Goal: Task Accomplishment & Management: Use online tool/utility

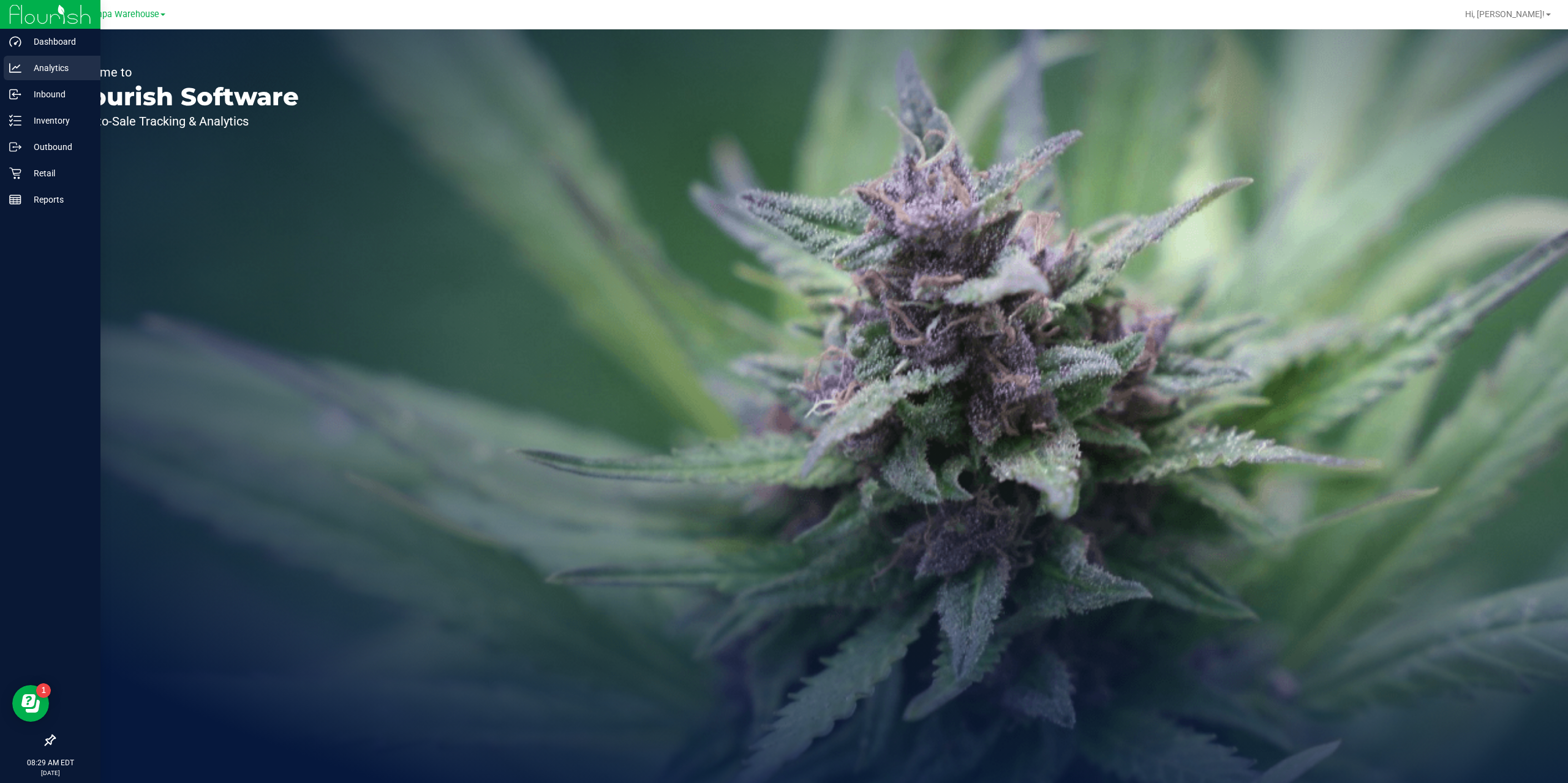
click at [53, 70] on p "Analytics" at bounding box center [58, 68] width 73 height 15
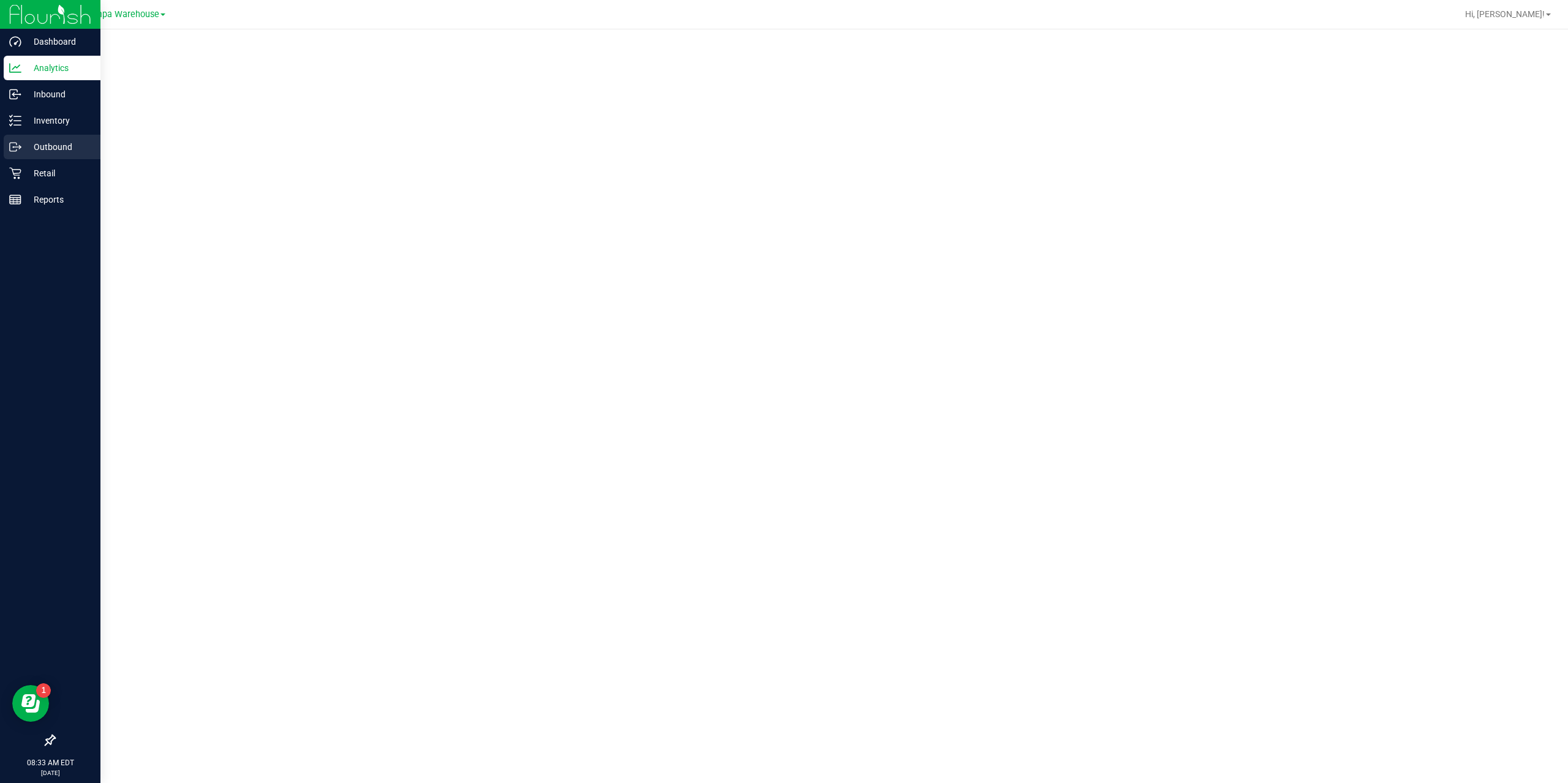
click at [48, 147] on p "Outbound" at bounding box center [58, 147] width 73 height 15
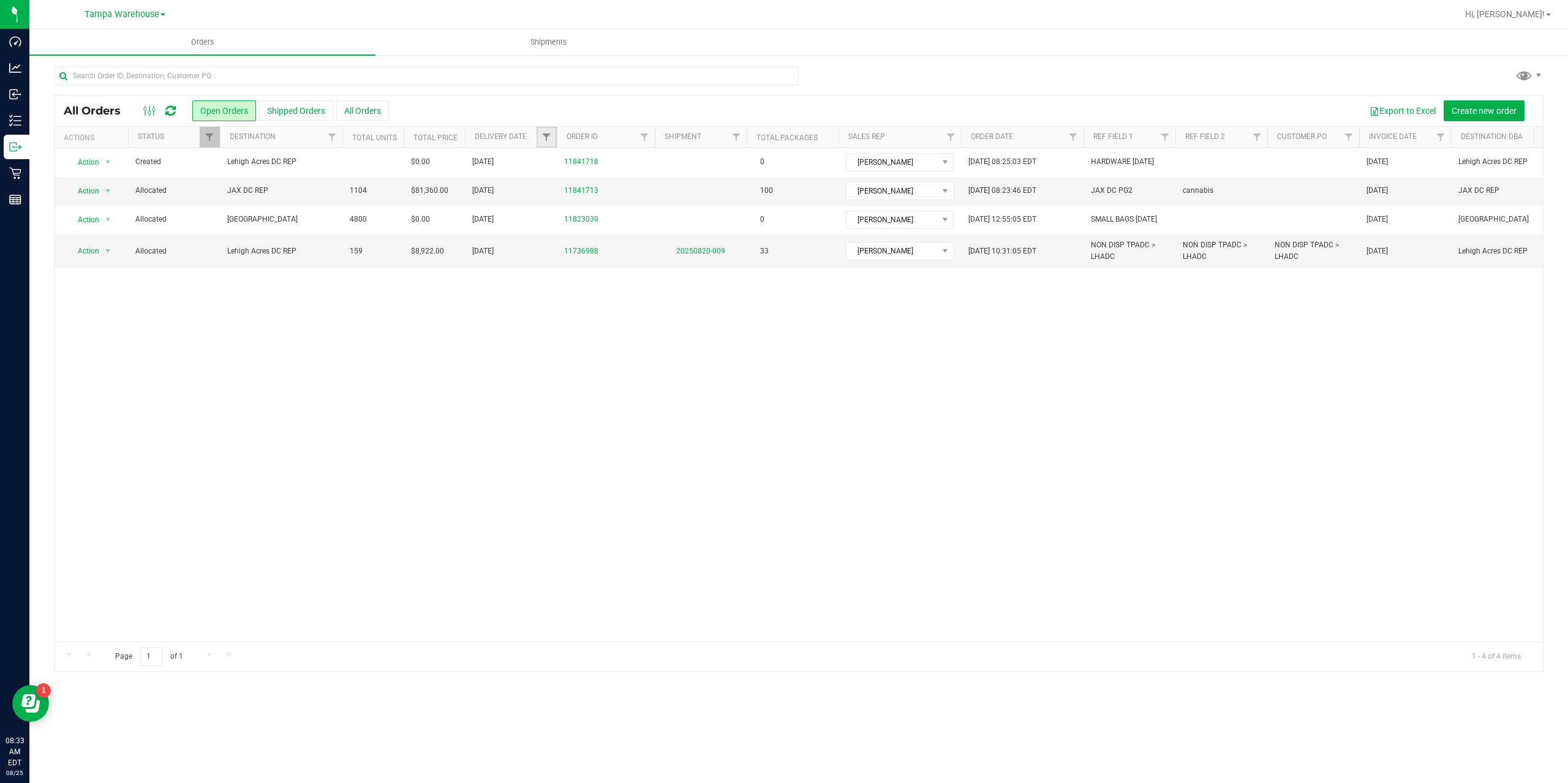
click at [540, 135] on link "Filter" at bounding box center [547, 137] width 21 height 21
click at [656, 208] on span "select" at bounding box center [660, 211] width 10 height 10
click at [652, 341] on link "22" at bounding box center [645, 340] width 18 height 19
type input "[DATE]"
click at [546, 229] on div "Filter Clear" at bounding box center [607, 243] width 126 height 28
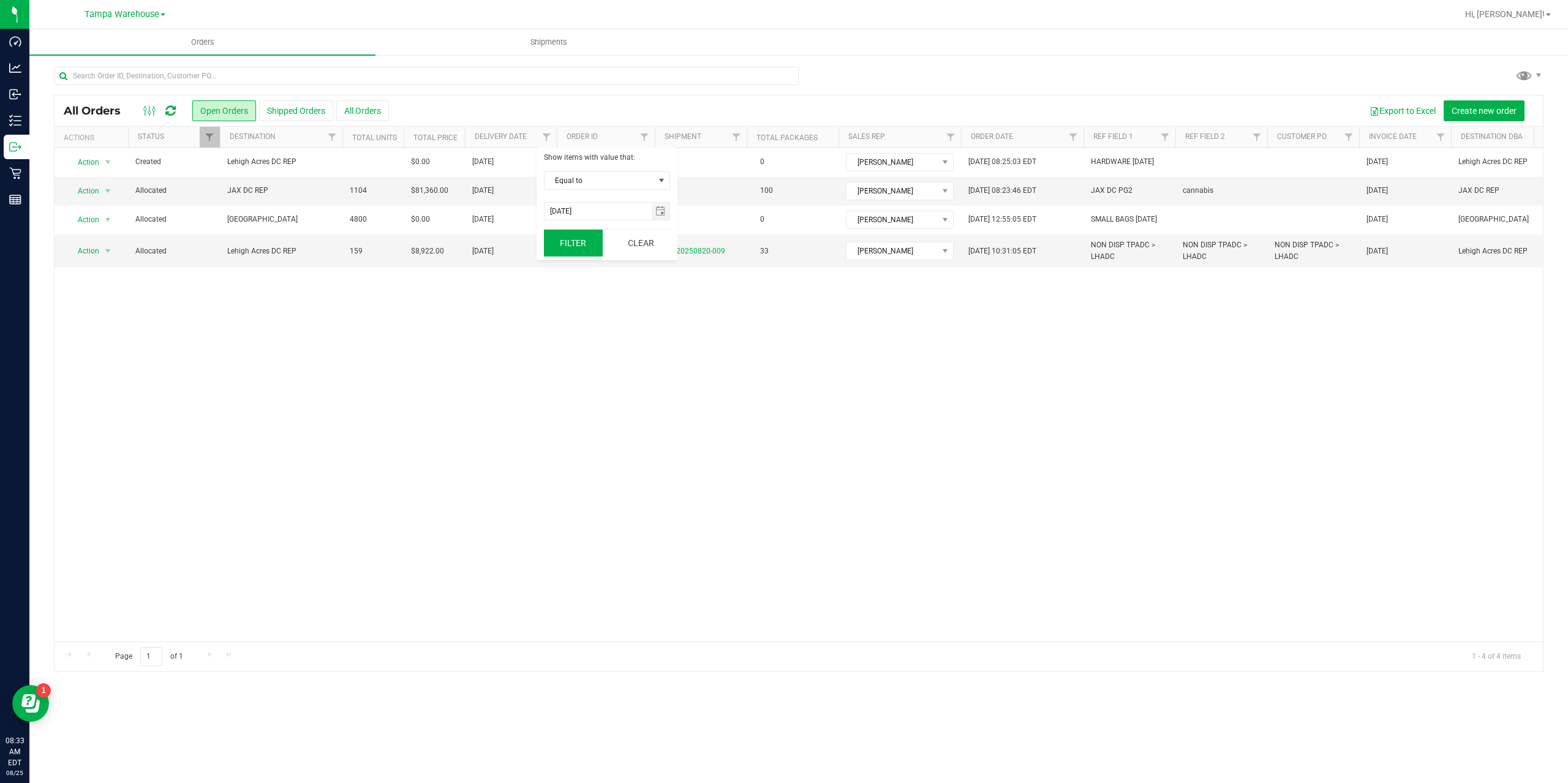
click at [559, 237] on button "Filter" at bounding box center [573, 243] width 59 height 27
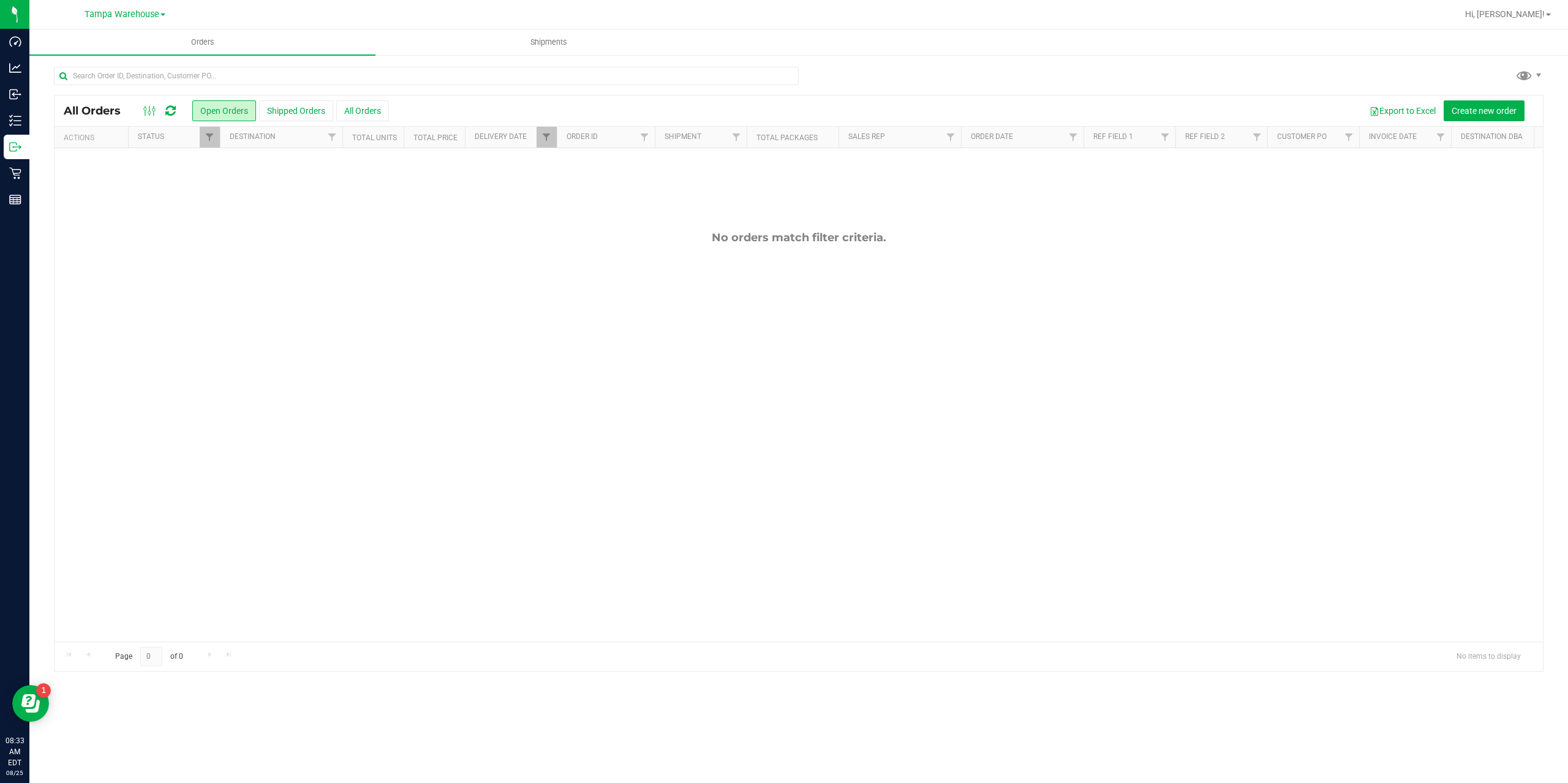
click at [308, 113] on button "Shipped Orders" at bounding box center [296, 111] width 74 height 21
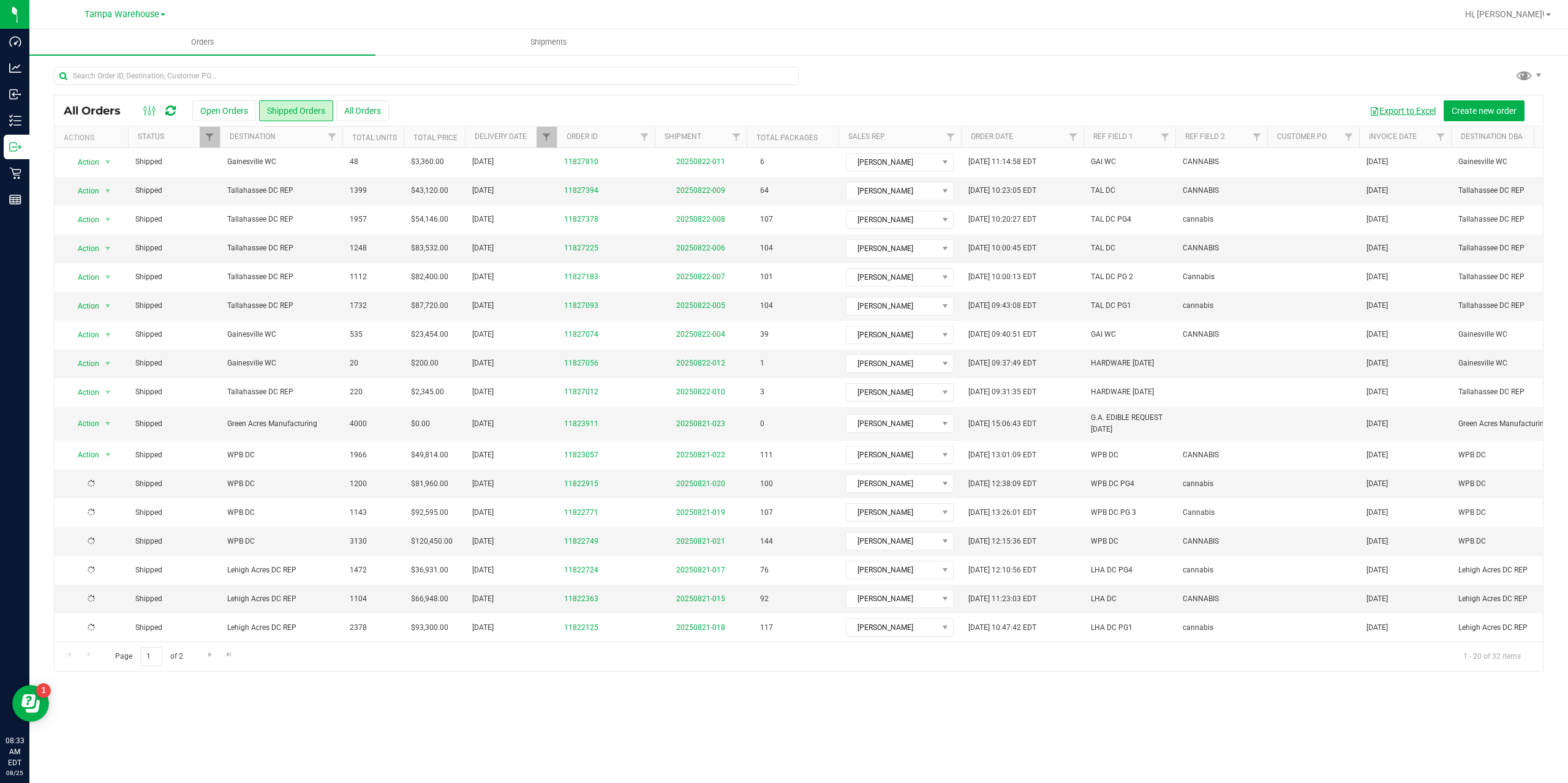
click at [1401, 112] on button "Export to Excel" at bounding box center [1402, 111] width 82 height 21
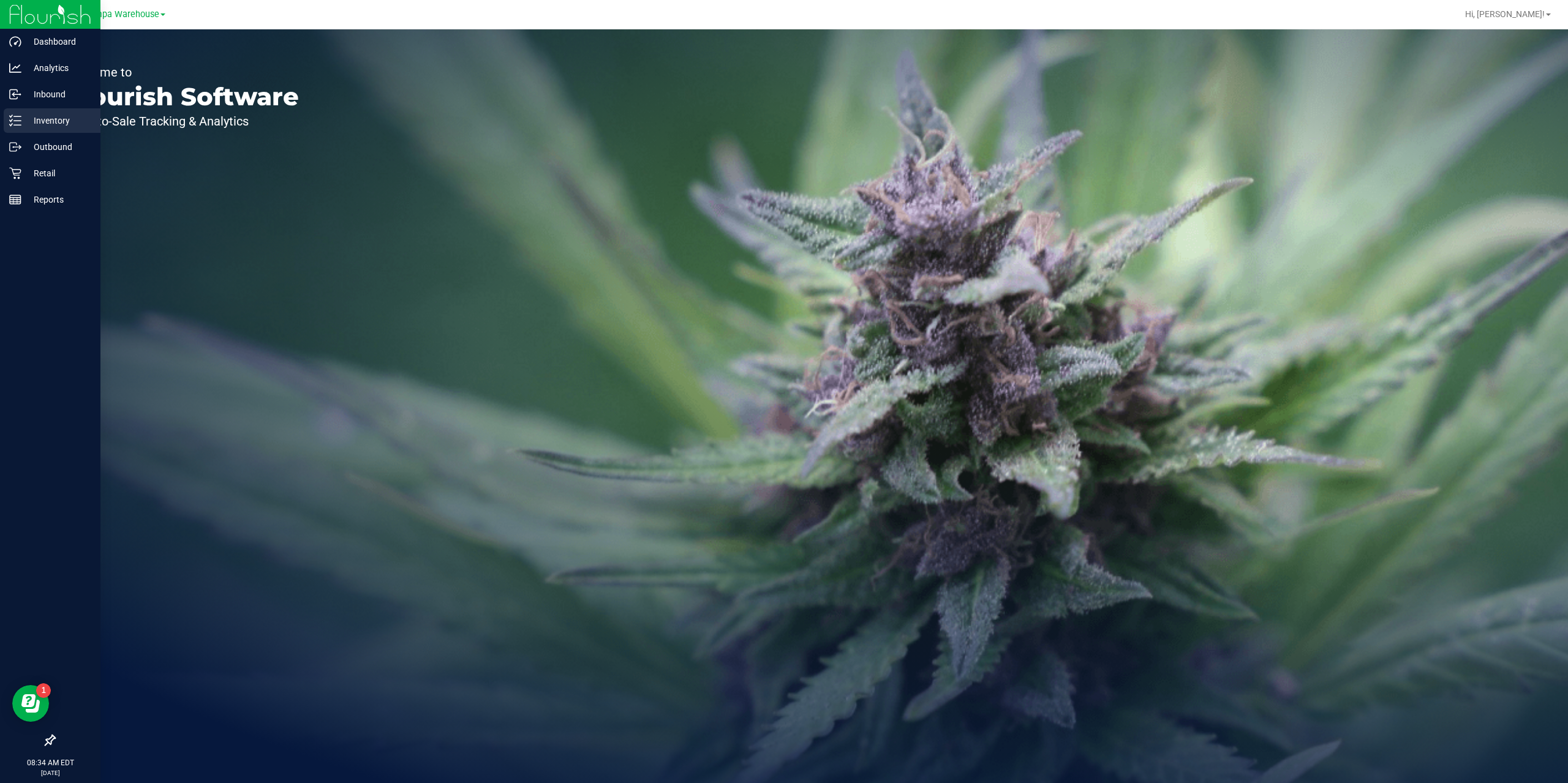
click at [57, 120] on p "Inventory" at bounding box center [58, 120] width 73 height 15
